Goal: Navigation & Orientation: Find specific page/section

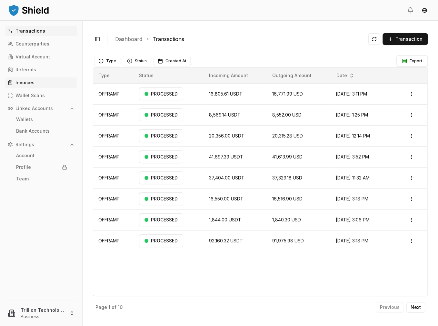
click at [33, 83] on p "Invoices" at bounding box center [24, 82] width 19 height 5
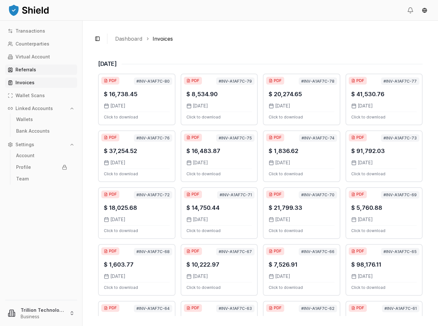
click at [35, 70] on link "Referrals" at bounding box center [41, 70] width 72 height 10
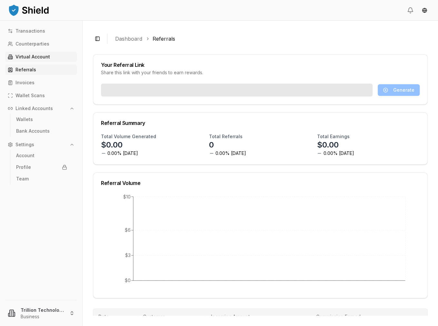
click at [43, 57] on p "Virtual Account" at bounding box center [32, 57] width 35 height 5
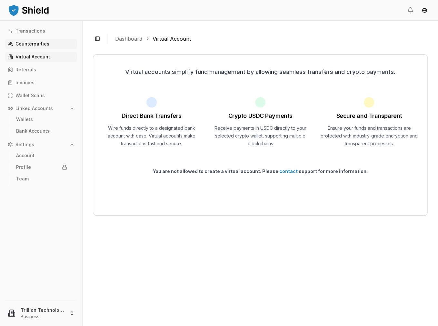
click at [47, 45] on p "Counterparties" at bounding box center [32, 44] width 34 height 5
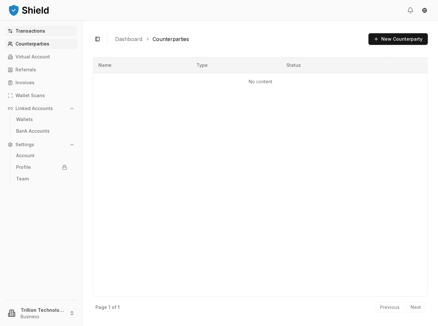
click at [33, 31] on p "Transactions" at bounding box center [30, 31] width 30 height 5
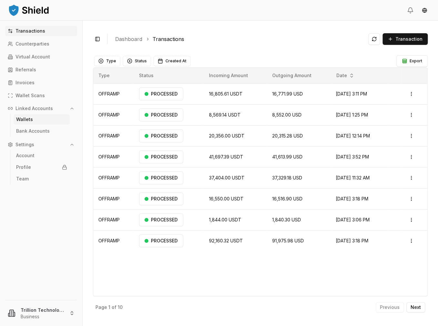
click at [36, 117] on link "Wallets" at bounding box center [42, 119] width 56 height 10
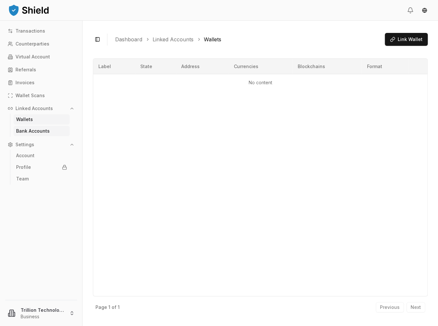
click at [42, 131] on p "Bank Accounts" at bounding box center [33, 131] width 34 height 5
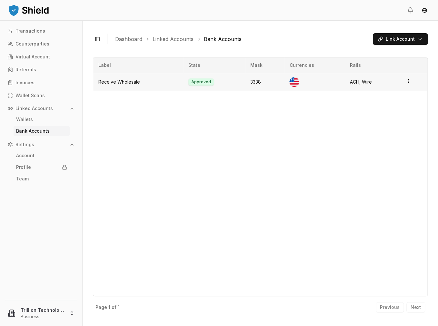
click at [124, 82] on td "Receive Wholesale" at bounding box center [138, 82] width 90 height 18
click at [404, 79] on td at bounding box center [414, 82] width 27 height 18
click at [408, 81] on circle "button" at bounding box center [408, 81] width 0 height 0
click at [388, 56] on div "View Details" at bounding box center [381, 56] width 39 height 10
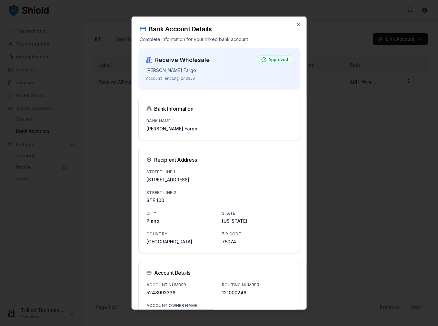
click at [298, 26] on div "Bank Account Details Complete information for your linked bank account" at bounding box center [219, 30] width 175 height 26
click at [296, 26] on icon "button" at bounding box center [298, 24] width 5 height 5
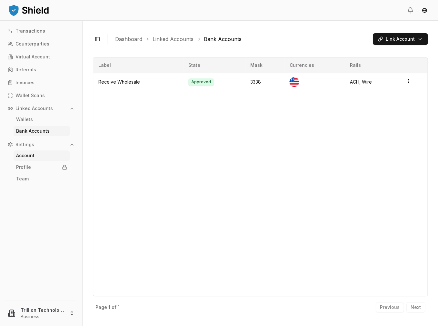
click at [25, 157] on p "Account" at bounding box center [25, 155] width 18 height 5
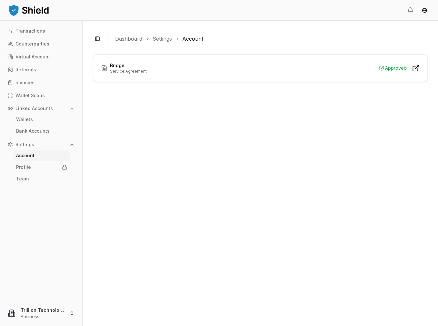
click at [114, 69] on p "Service Agreement" at bounding box center [128, 71] width 37 height 5
click at [23, 171] on link "Profile" at bounding box center [42, 167] width 56 height 10
click at [38, 80] on link "Invoices" at bounding box center [41, 82] width 72 height 10
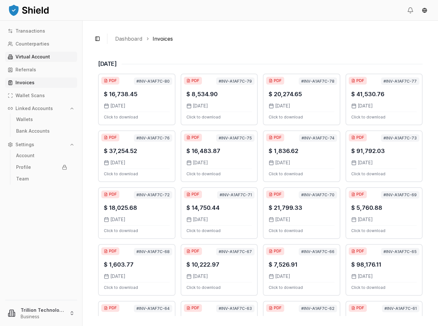
click at [40, 55] on p "Virtual Account" at bounding box center [32, 57] width 35 height 5
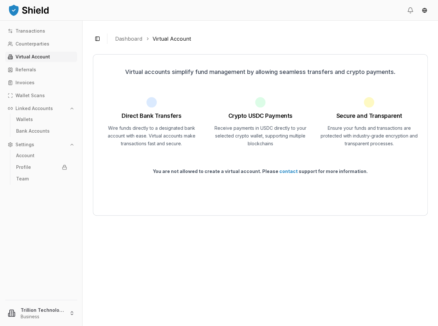
click at [40, 36] on div "Transactions Counterparties Virtual Account Referrals Invoices Wallet Scans Lin…" at bounding box center [41, 159] width 82 height 266
click at [41, 43] on p "Counterparties" at bounding box center [32, 44] width 34 height 5
